Goal: Browse casually

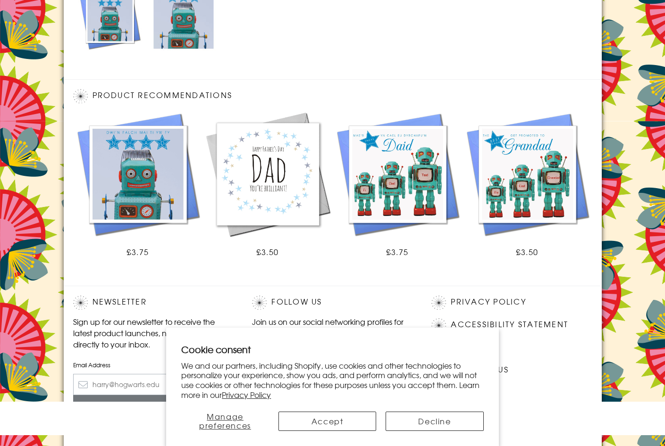
scroll to position [527, 0]
